Goal: Navigation & Orientation: Find specific page/section

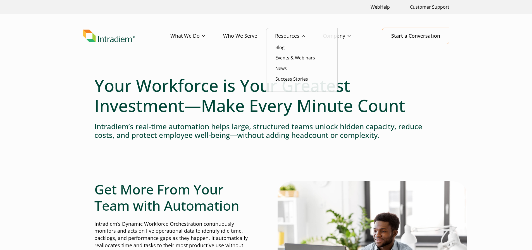
click at [296, 77] on link "Success Stories" at bounding box center [291, 79] width 33 height 6
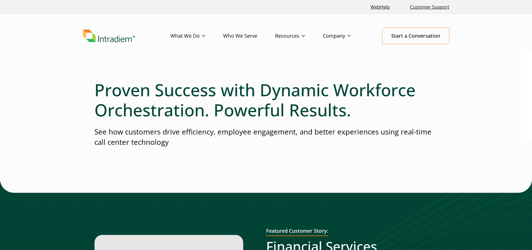
click at [243, 37] on link "Who We Serve" at bounding box center [249, 36] width 52 height 16
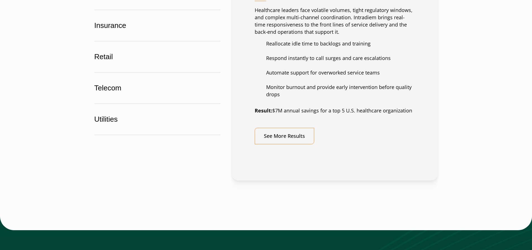
scroll to position [419, 0]
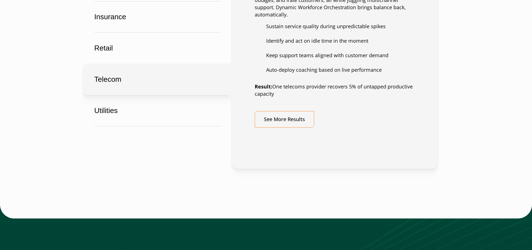
click at [185, 76] on button "Telecom" at bounding box center [157, 80] width 149 height 32
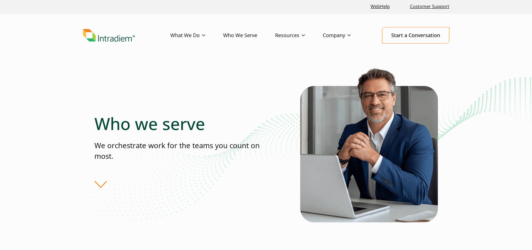
scroll to position [0, 0]
